Goal: Use online tool/utility: Utilize a website feature to perform a specific function

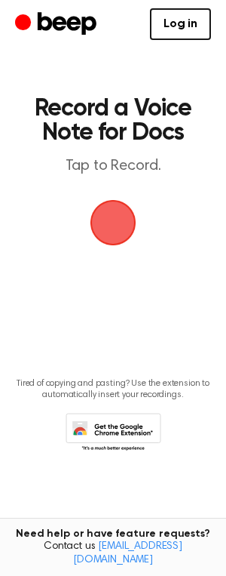
click at [92, 218] on span "button" at bounding box center [113, 223] width 42 height 42
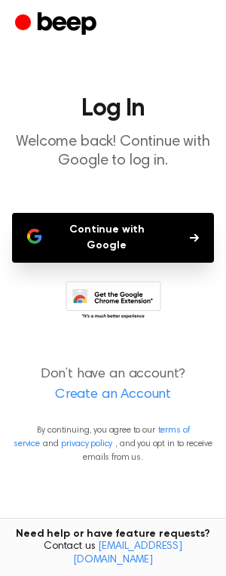
click at [75, 226] on button "Continue with Google" at bounding box center [113, 238] width 202 height 50
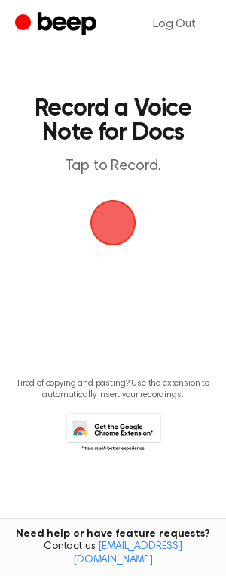
click at [104, 215] on span "button" at bounding box center [114, 223] width 46 height 46
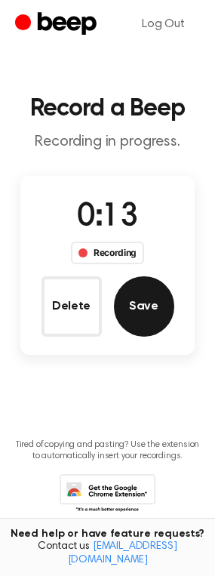
click at [146, 305] on button "Save" at bounding box center [144, 306] width 60 height 60
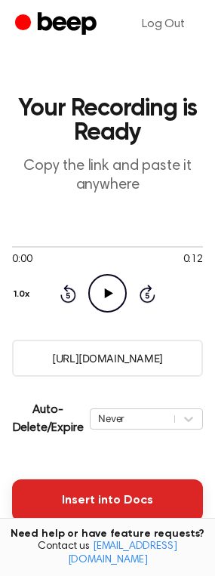
click at [84, 495] on button "Insert into Docs" at bounding box center [107, 500] width 191 height 42
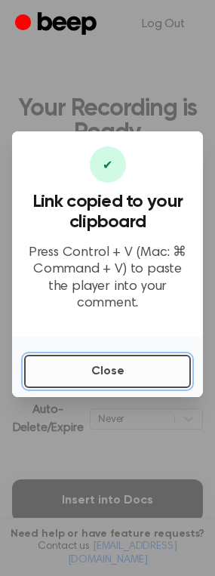
click at [96, 355] on button "Close" at bounding box center [107, 371] width 167 height 33
